Goal: Task Accomplishment & Management: Manage account settings

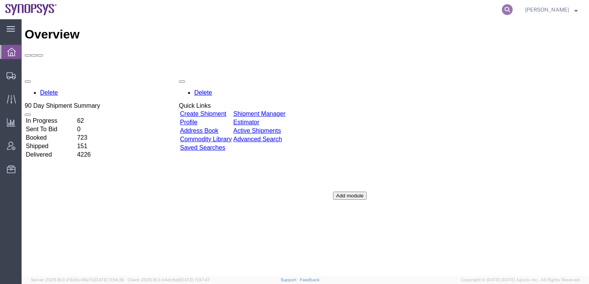
click at [512, 9] on icon at bounding box center [507, 9] width 11 height 11
paste input "56495627"
type input "56495627"
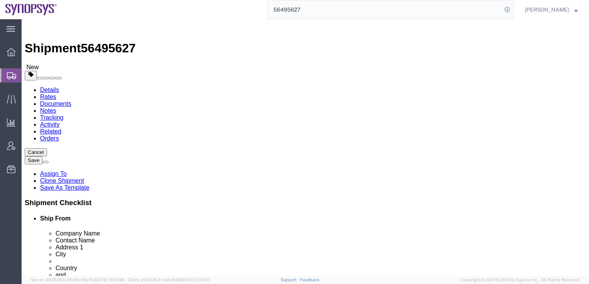
select select
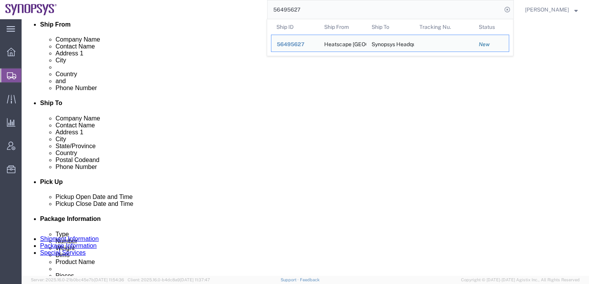
scroll to position [194, 0]
click div "[DATE] 10:59 AM"
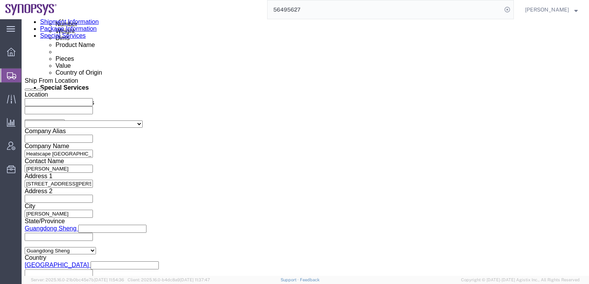
click button "Apply"
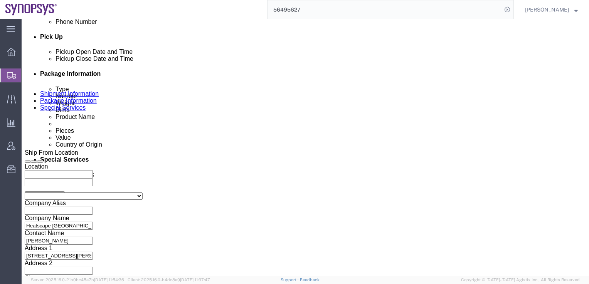
scroll to position [228, 0]
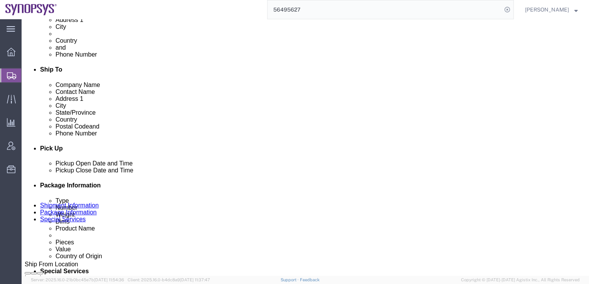
click div "[DATE] 11:59 AM"
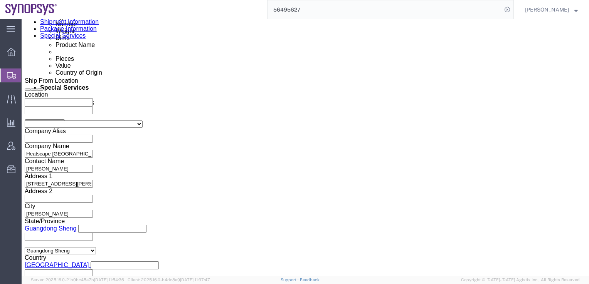
click input "12:59 AM"
type input "12:10 AM"
click button "Apply"
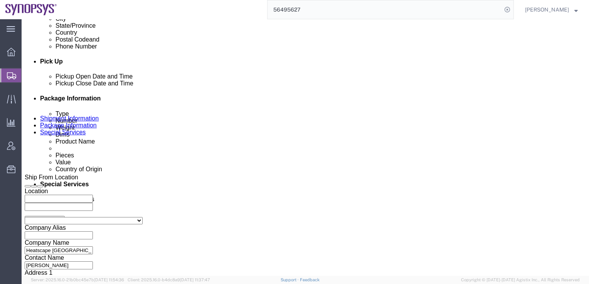
scroll to position [314, 0]
click div "[DATE] 11:00 AM"
click input "2:00 AM"
click input "3:00 AM"
type input "3:00 PM"
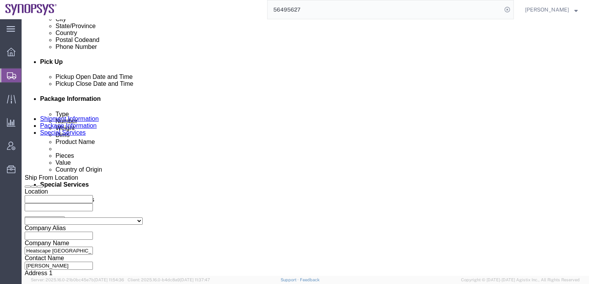
click button "Apply"
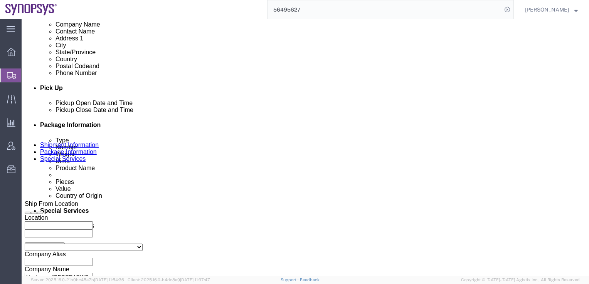
scroll to position [288, 0]
click link "Package Information"
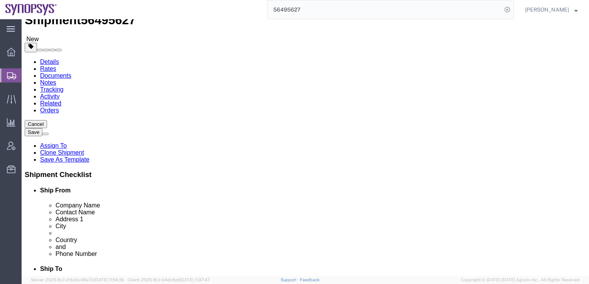
scroll to position [28, 0]
click dd "3.00 Each"
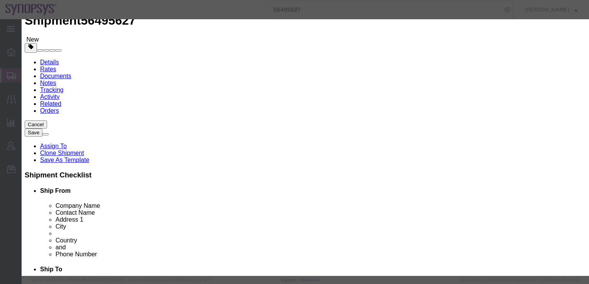
drag, startPoint x: 178, startPoint y: 57, endPoint x: 147, endPoint y: 60, distance: 31.0
click input "heatsink"
click textarea
paste textarea "heatsink"
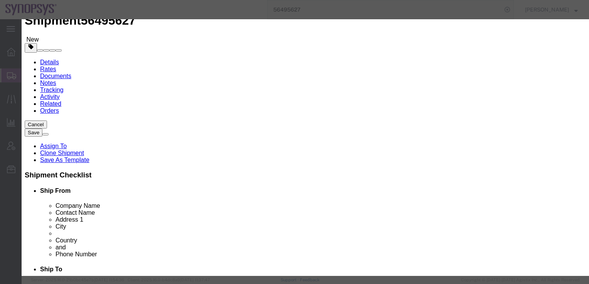
type textarea "heatsink"
click button "Save & Close"
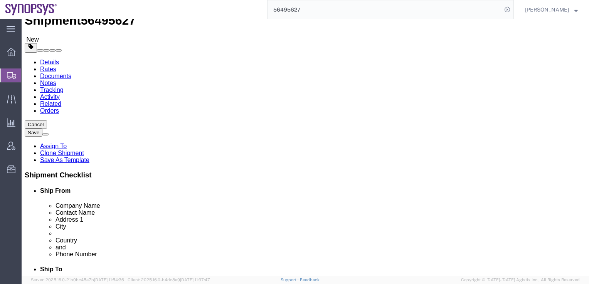
click link "Special Services"
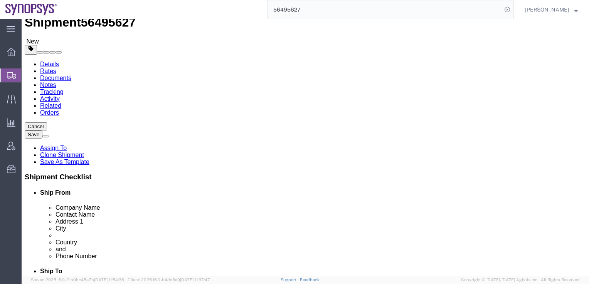
scroll to position [12, 0]
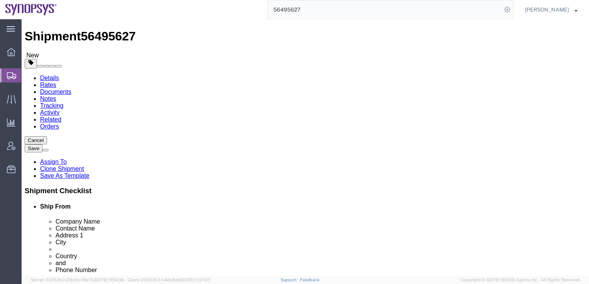
click icon
click dd "3.00 Each"
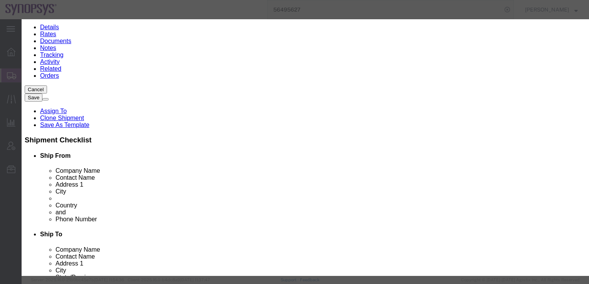
scroll to position [124, 0]
paste input "8473305100"
type input "8473305100"
click button "Save & Close"
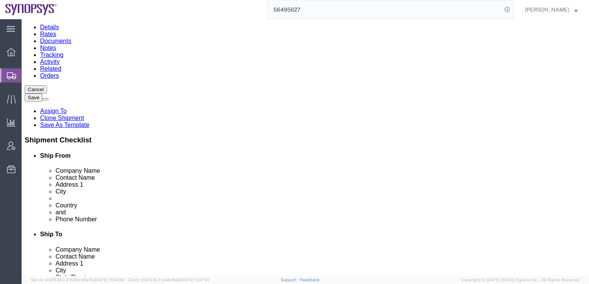
click link "Special Services"
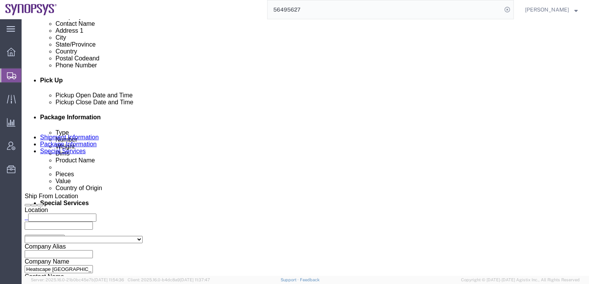
scroll to position [337, 0]
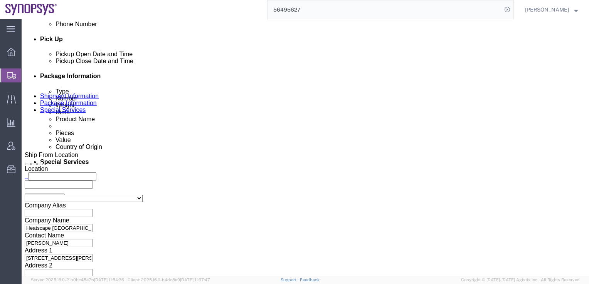
click select "Select Carriage Insurance Paid Carriage Paid To Cost and Freight Cost Insurance…"
select select "DAP"
click select "Select Carriage Insurance Paid Carriage Paid To Cost and Freight Cost Insurance…"
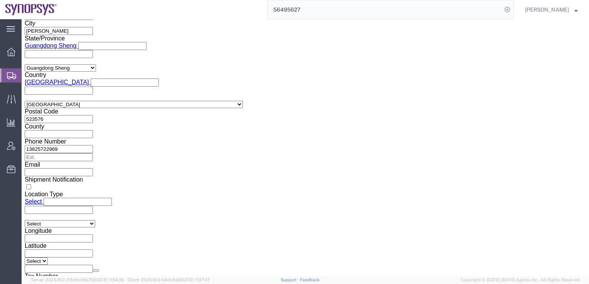
scroll to position [602, 0]
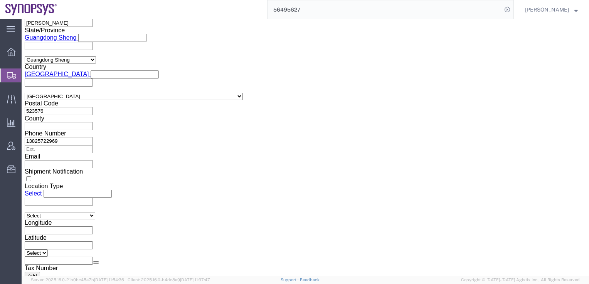
click button "Rate Shipment"
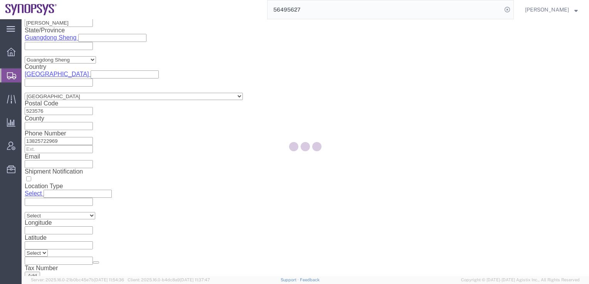
click at [520, 271] on div at bounding box center [305, 147] width 567 height 257
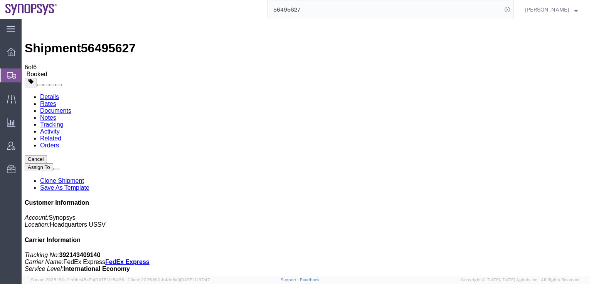
click at [52, 94] on link "Details" at bounding box center [49, 97] width 19 height 7
click p "Schedule pickup request"
click link "Schedule pickup request"
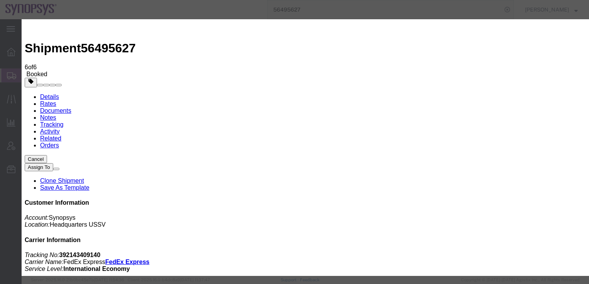
click button "Close"
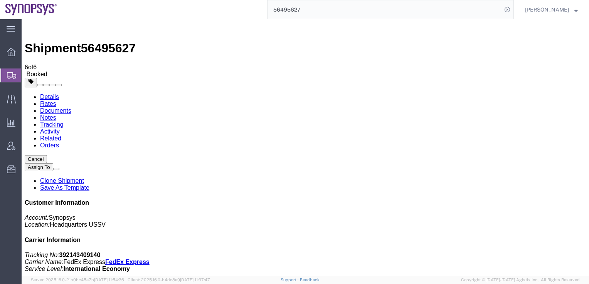
click link "Clone Shipment"
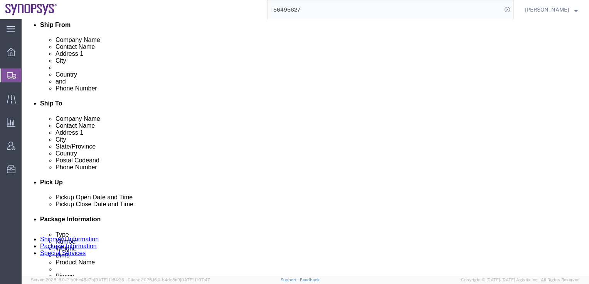
scroll to position [210, 0]
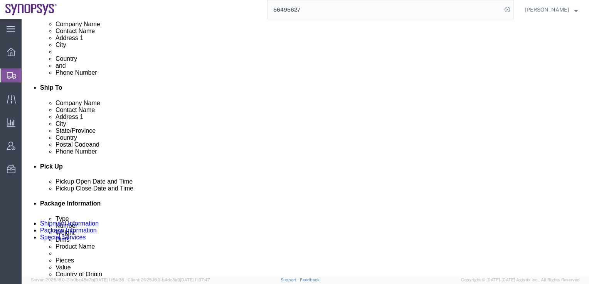
click div "[DATE] 11:05 AM"
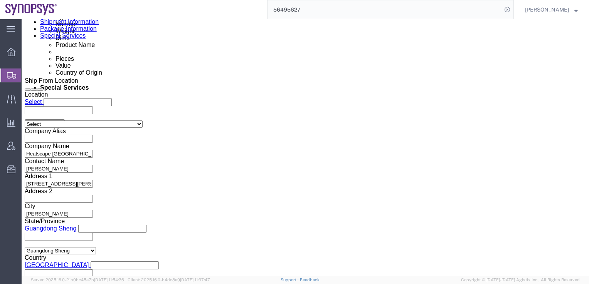
click input "11:05 AM"
click input "1:05 AM"
type input "1:05 PM"
click button "Apply"
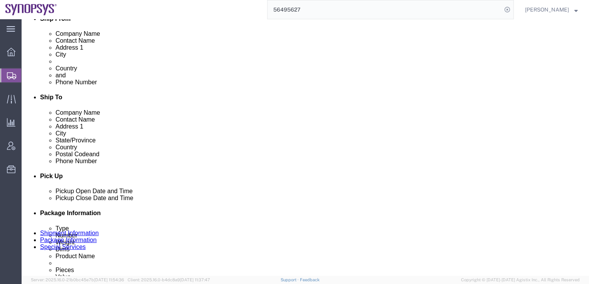
scroll to position [200, 0]
click div "[DATE] 3:00 PM"
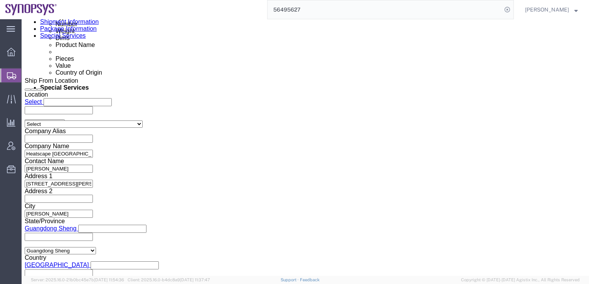
click input "3:00 PM"
type input "3:30 PM"
click button "Apply"
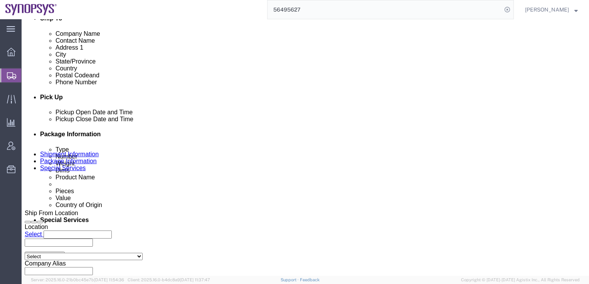
scroll to position [279, 0]
click div "[DATE] 3:30 PM"
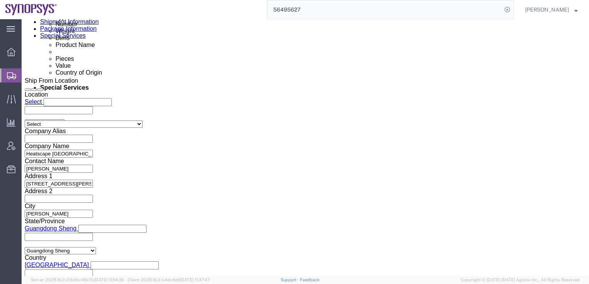
click button "Apply"
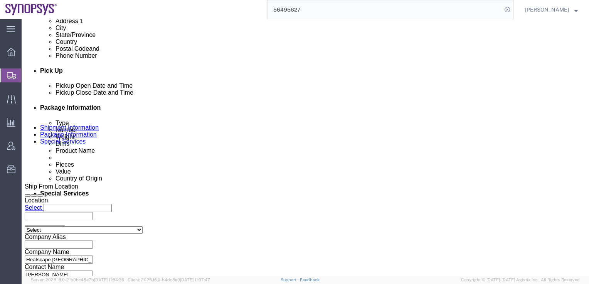
scroll to position [305, 0]
click icon
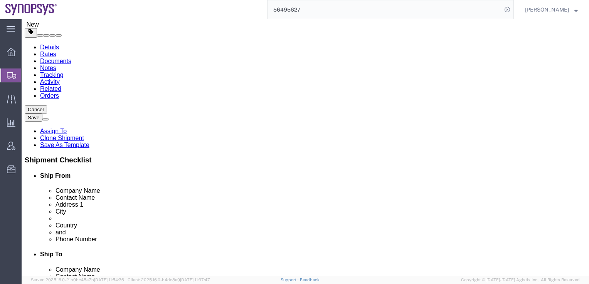
click dd "3.00 Each"
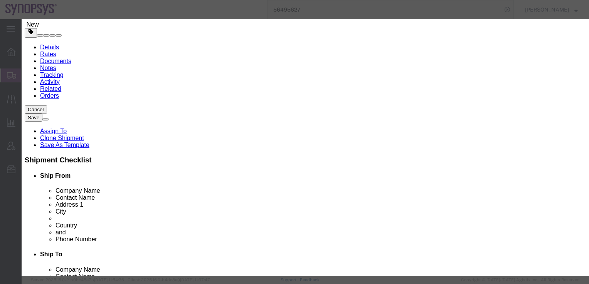
scroll to position [139, 0]
click button "Save & Close"
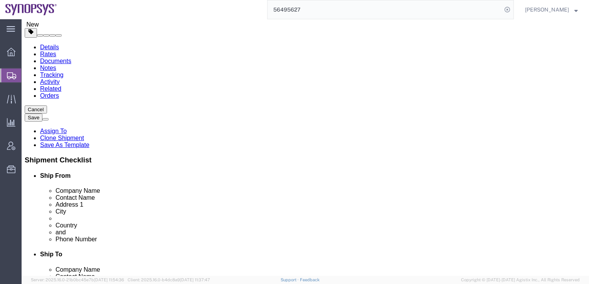
click link "Special Services"
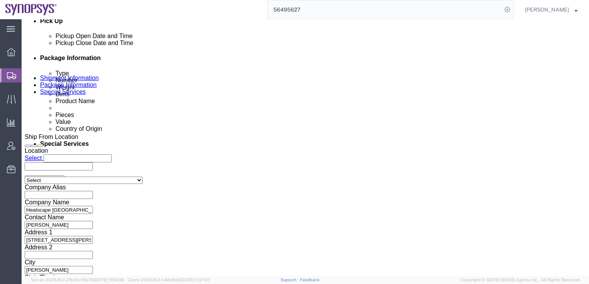
scroll to position [368, 0]
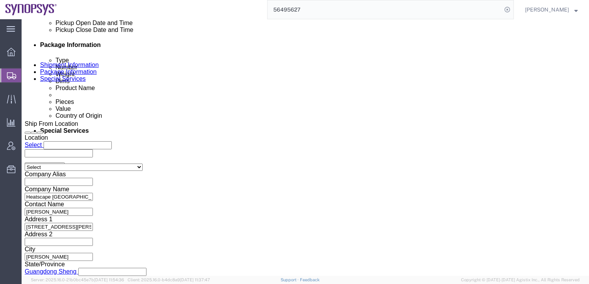
click select "Select Carriage Insurance Paid Carriage Paid To Cost and Freight Cost Insurance…"
select select "DAP"
click select "Select Carriage Insurance Paid Carriage Paid To Cost and Freight Cost Insurance…"
select select "SHIP"
select select "RCPN"
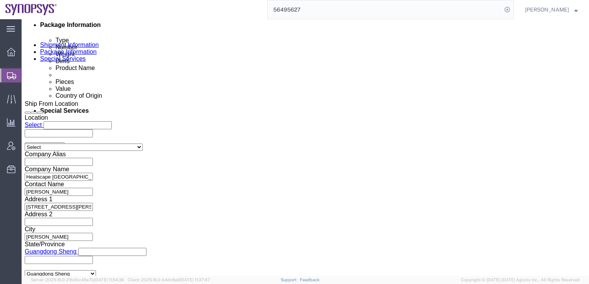
scroll to position [387, 0]
click button "Rate Shipment"
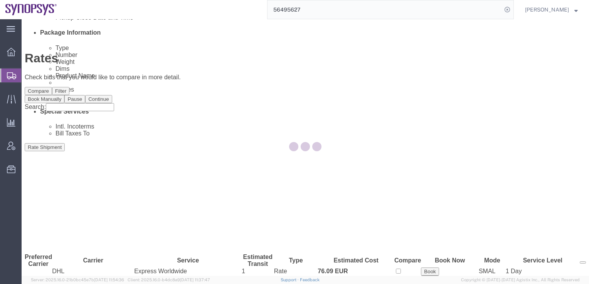
scroll to position [0, 0]
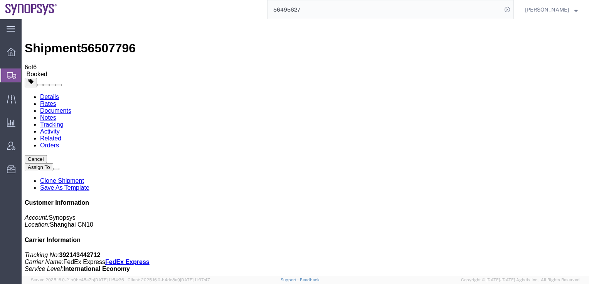
click at [46, 94] on link "Details" at bounding box center [49, 97] width 19 height 7
click link "Schedule pickup request"
click at [344, 11] on input "56495627" at bounding box center [384, 9] width 234 height 18
type input "5"
paste input "56495627"
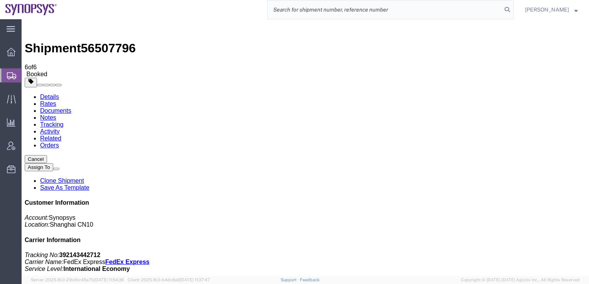
type input "56495627"
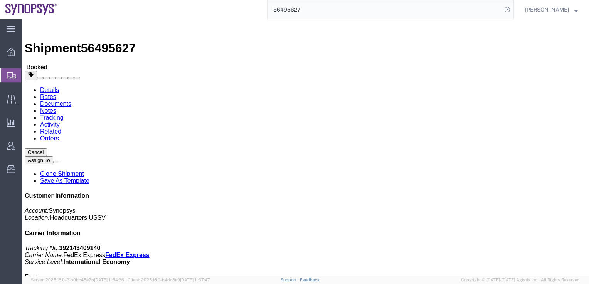
click button "Cancel"
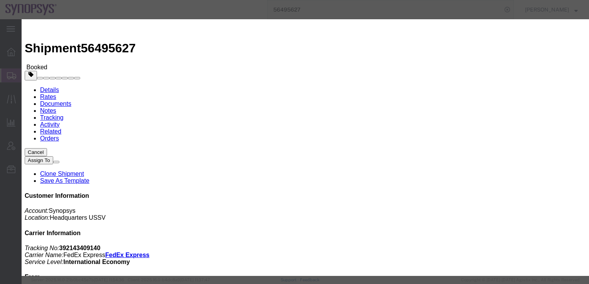
click button "Yes"
